Goal: Information Seeking & Learning: Learn about a topic

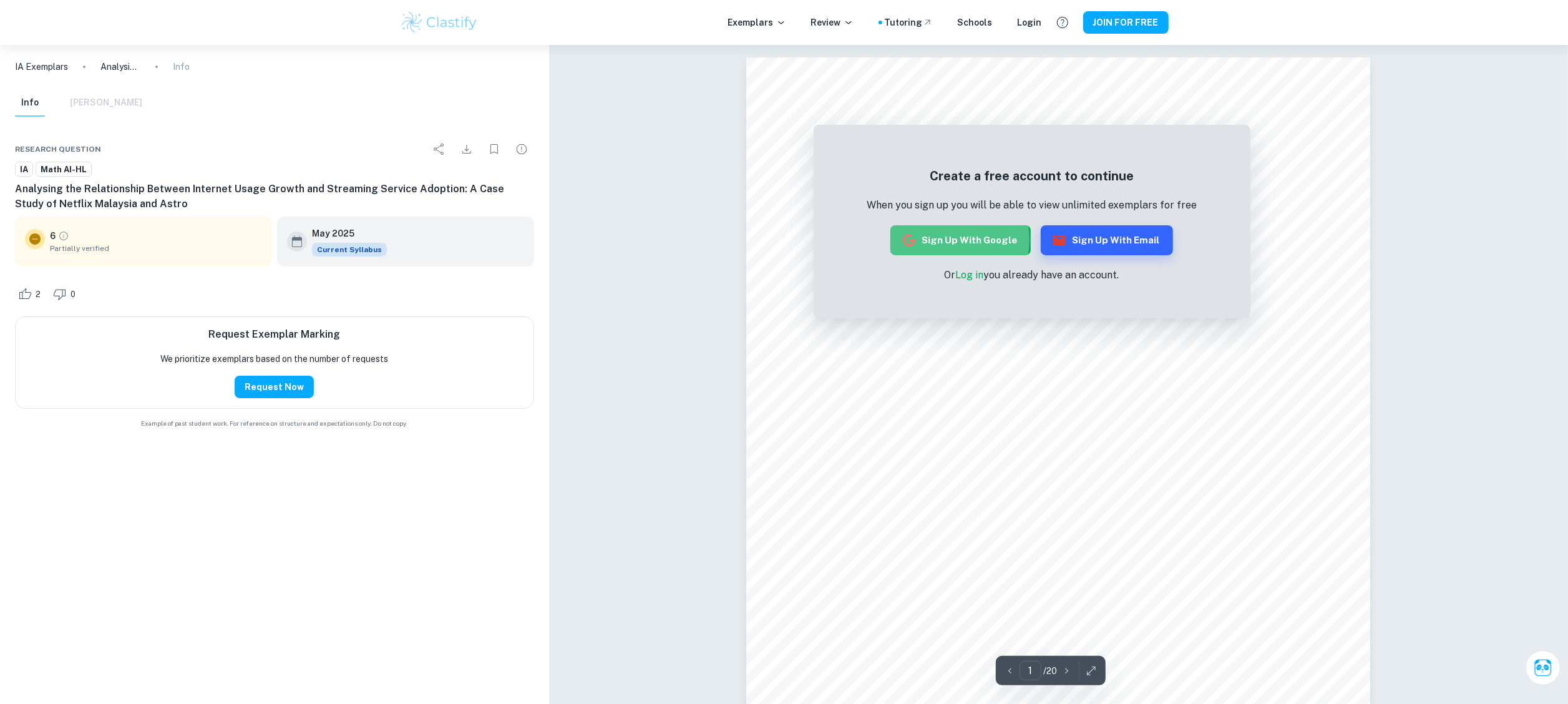
click at [946, 240] on button "Sign up with Google" at bounding box center [961, 240] width 140 height 30
